Goal: Information Seeking & Learning: Understand process/instructions

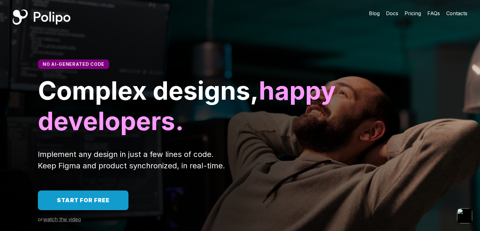
click at [76, 204] on link "Start for free" at bounding box center [83, 200] width 91 height 20
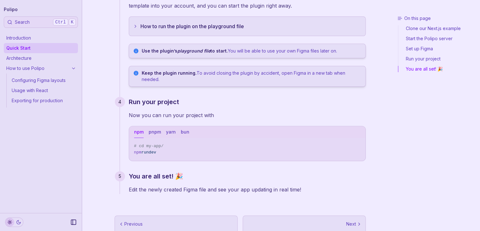
scroll to position [248, 0]
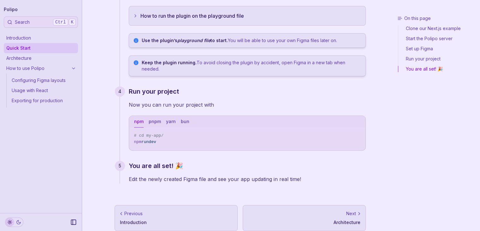
click at [33, 69] on link "How to use Polipo" at bounding box center [41, 68] width 74 height 10
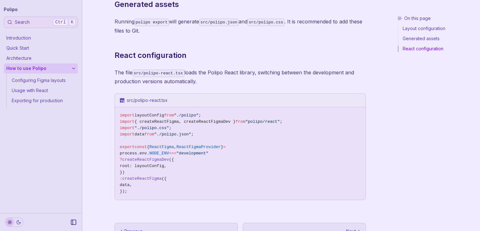
scroll to position [324, 0]
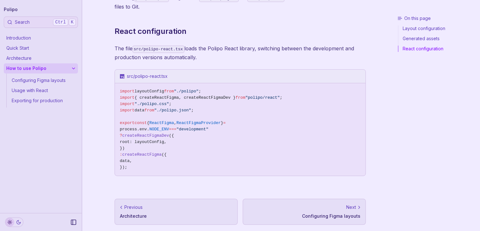
click at [319, 210] on link "Next Configuring Figma layouts" at bounding box center [304, 211] width 123 height 26
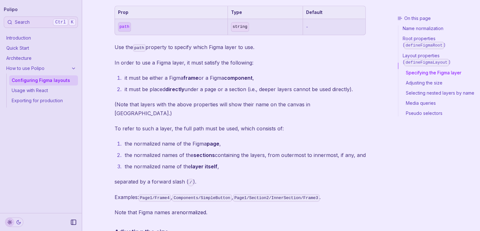
scroll to position [327, 0]
